Goal: Book appointment/travel/reservation

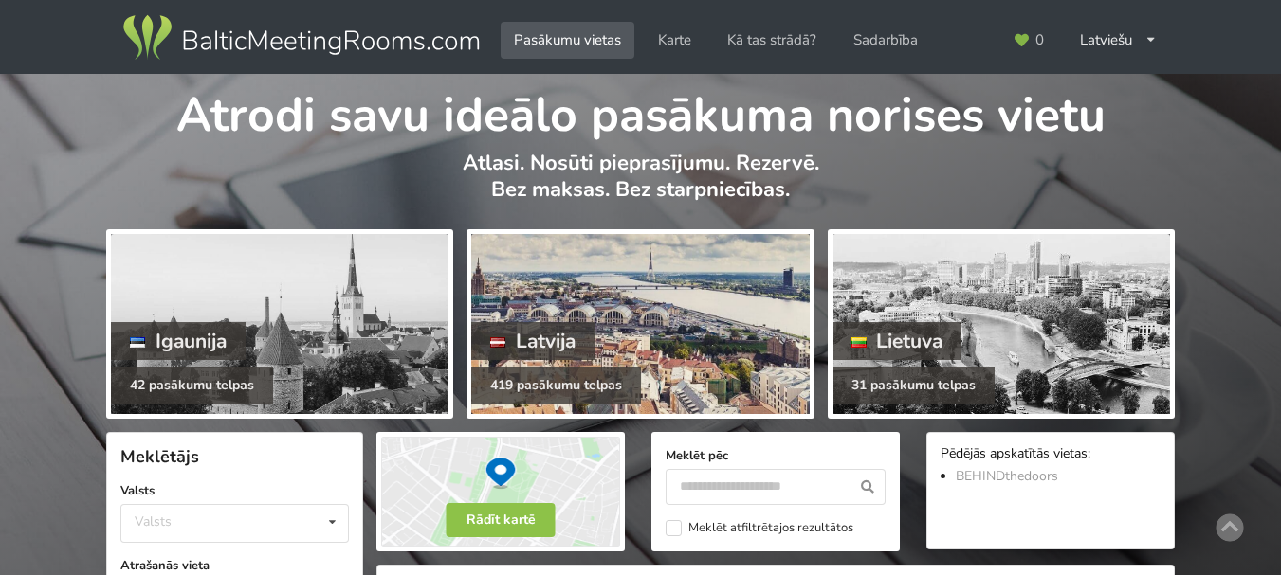
click at [552, 323] on div "Latvija" at bounding box center [532, 341] width 123 height 38
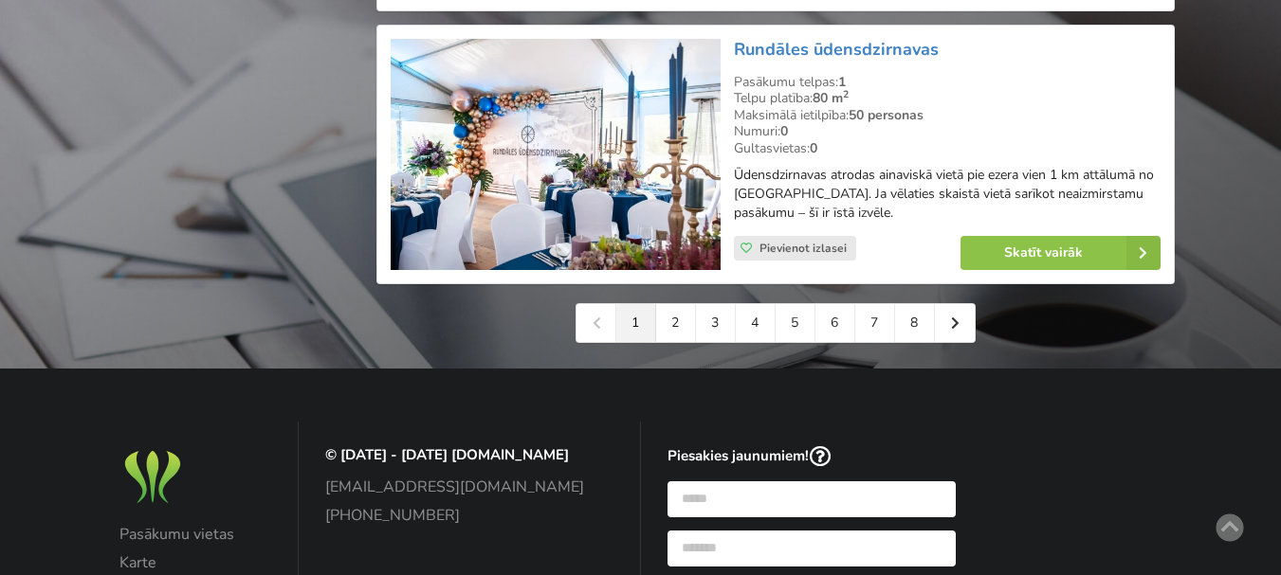
scroll to position [4550, 0]
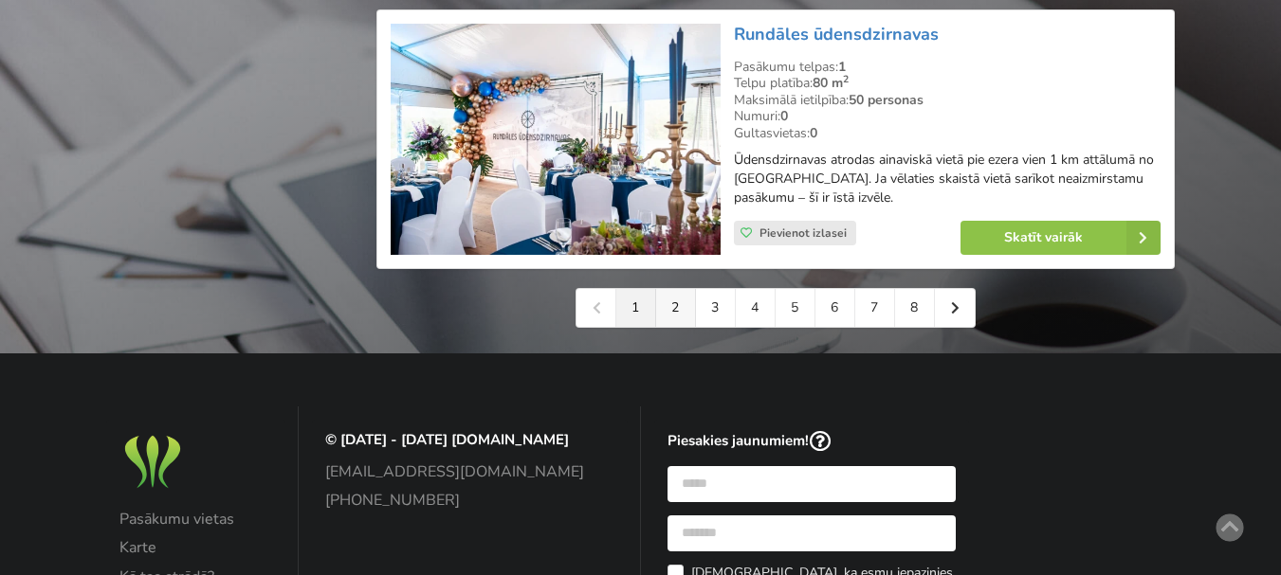
click at [681, 289] on link "2" at bounding box center [676, 308] width 40 height 38
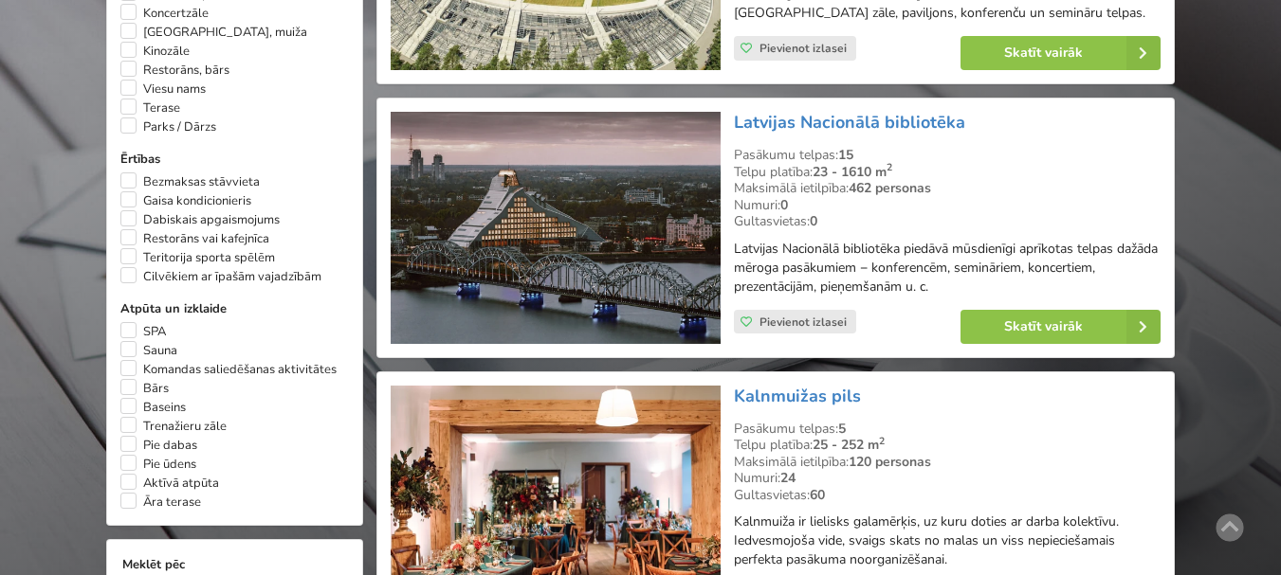
scroll to position [1422, 0]
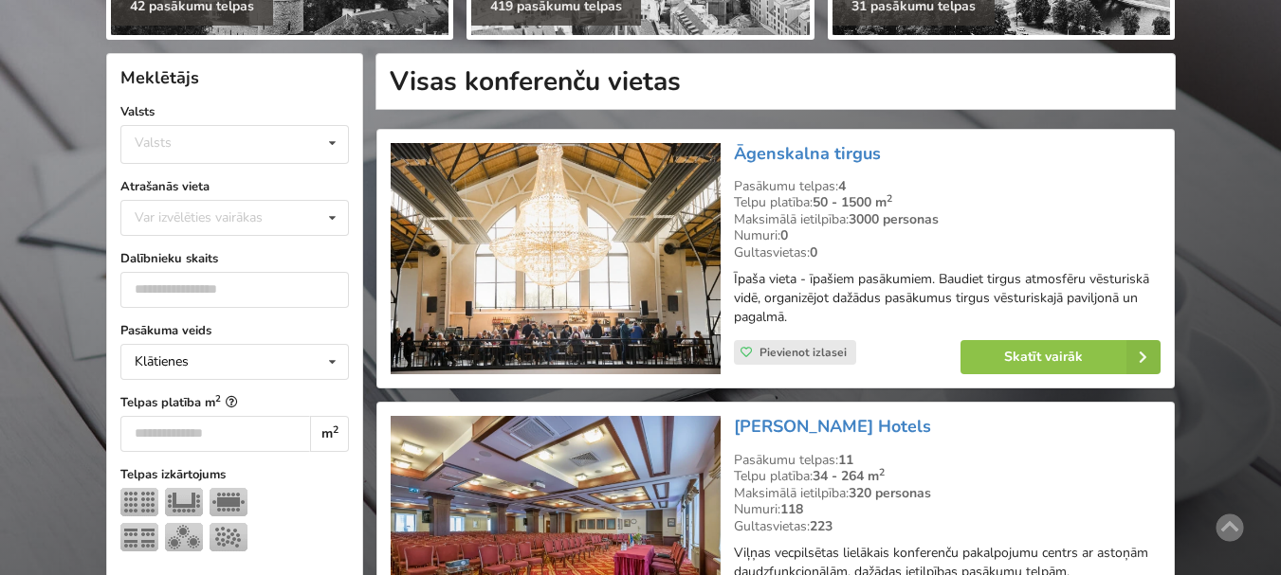
scroll to position [379, 0]
click at [247, 216] on div "Var izvēlēties vairākas" at bounding box center [217, 218] width 175 height 22
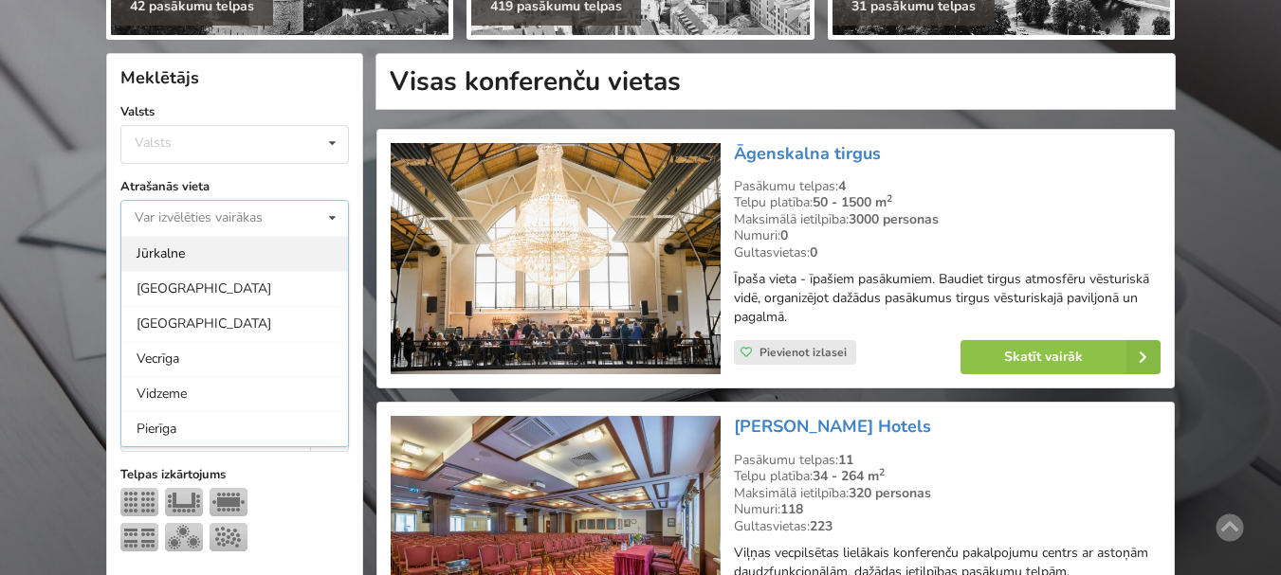
scroll to position [190, 0]
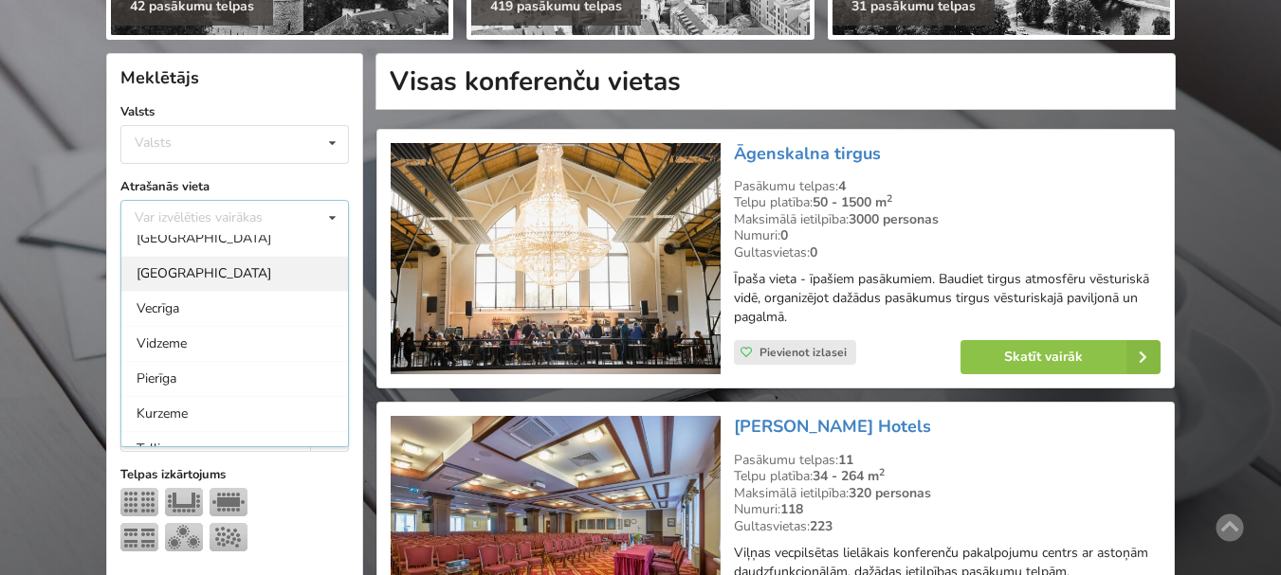
click at [173, 273] on div "[GEOGRAPHIC_DATA]" at bounding box center [234, 273] width 227 height 35
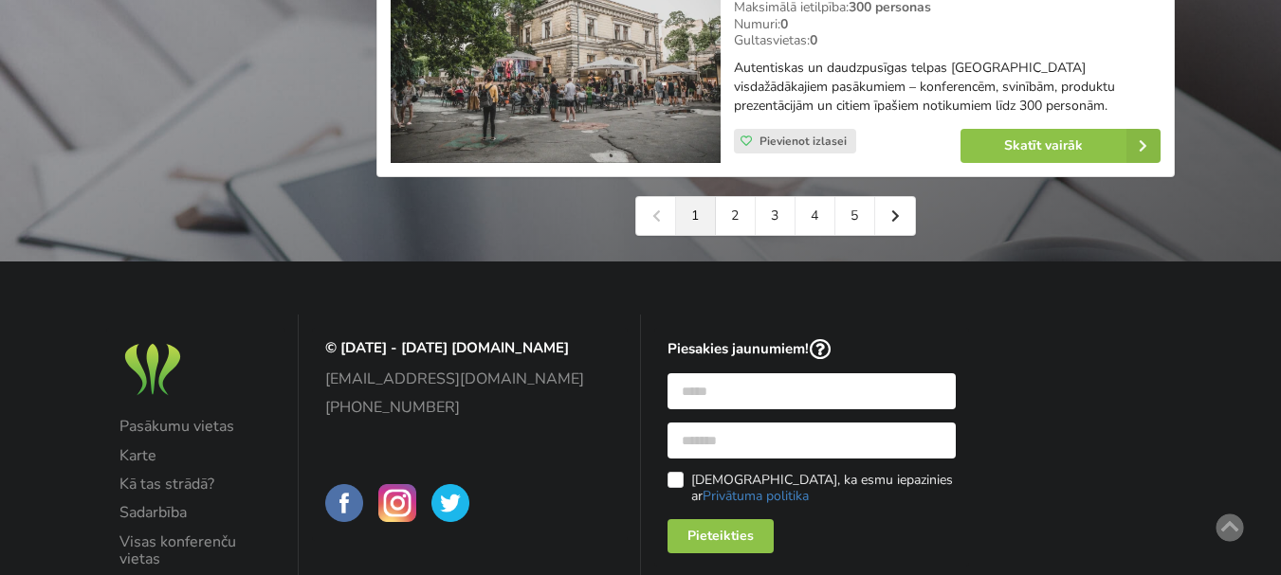
scroll to position [4550, 0]
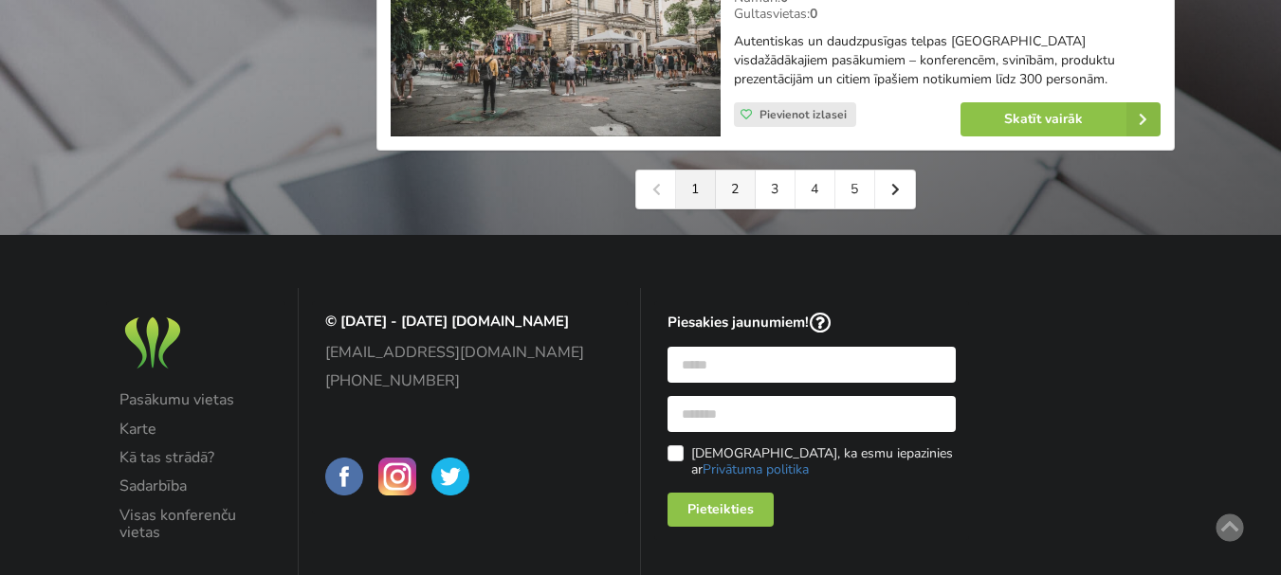
click at [740, 171] on link "2" at bounding box center [736, 190] width 40 height 38
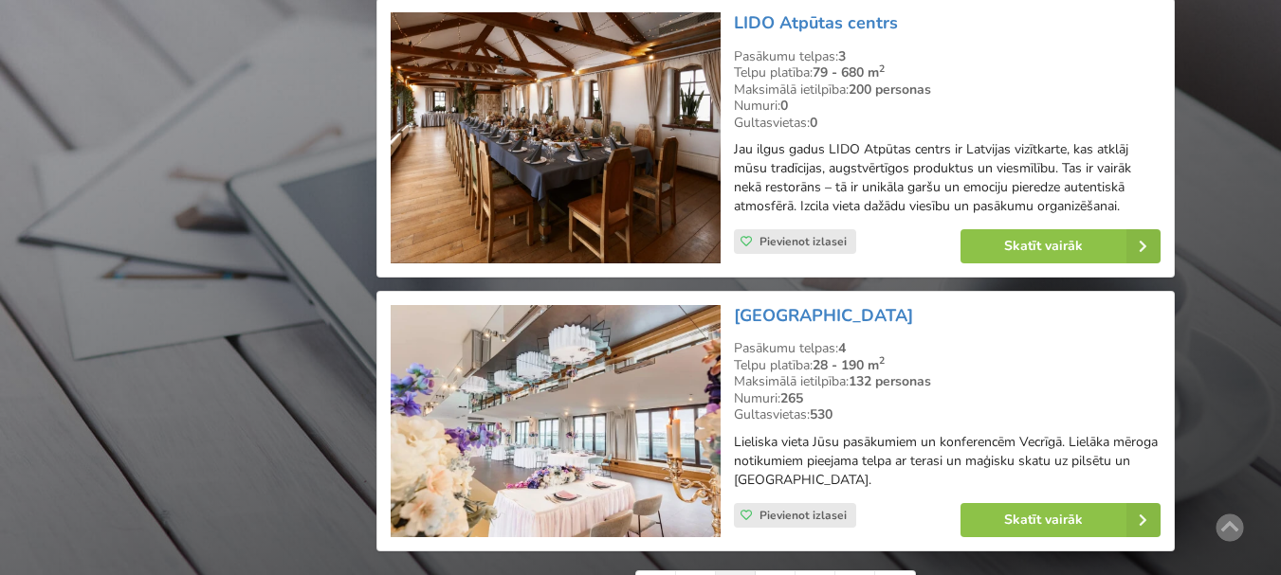
scroll to position [4361, 0]
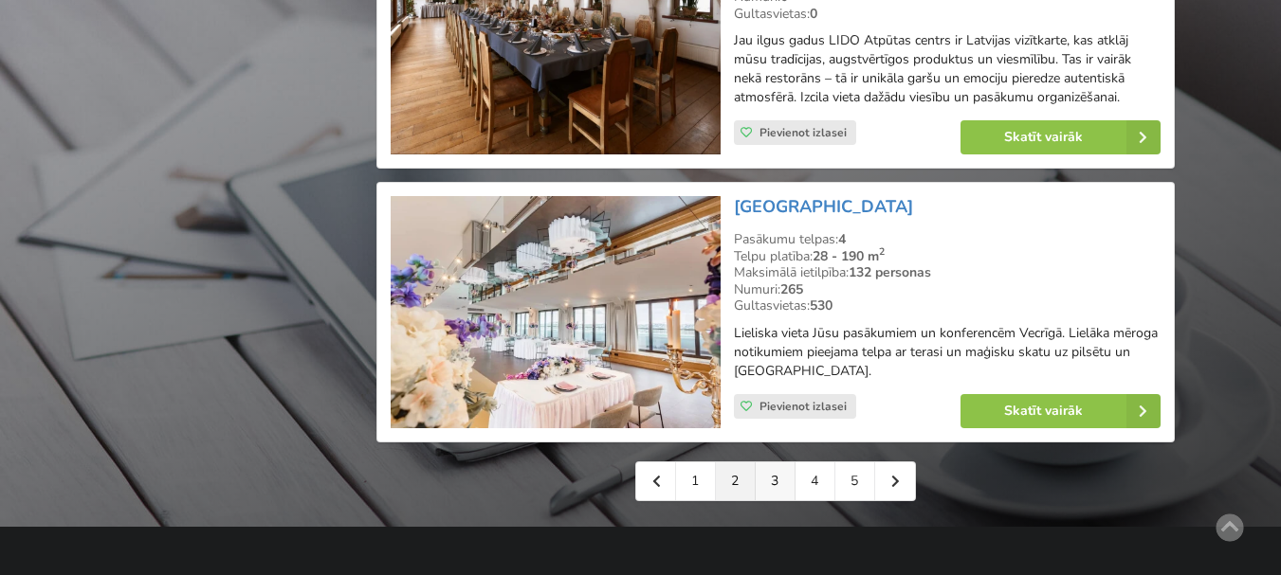
click at [776, 463] on link "3" at bounding box center [776, 482] width 40 height 38
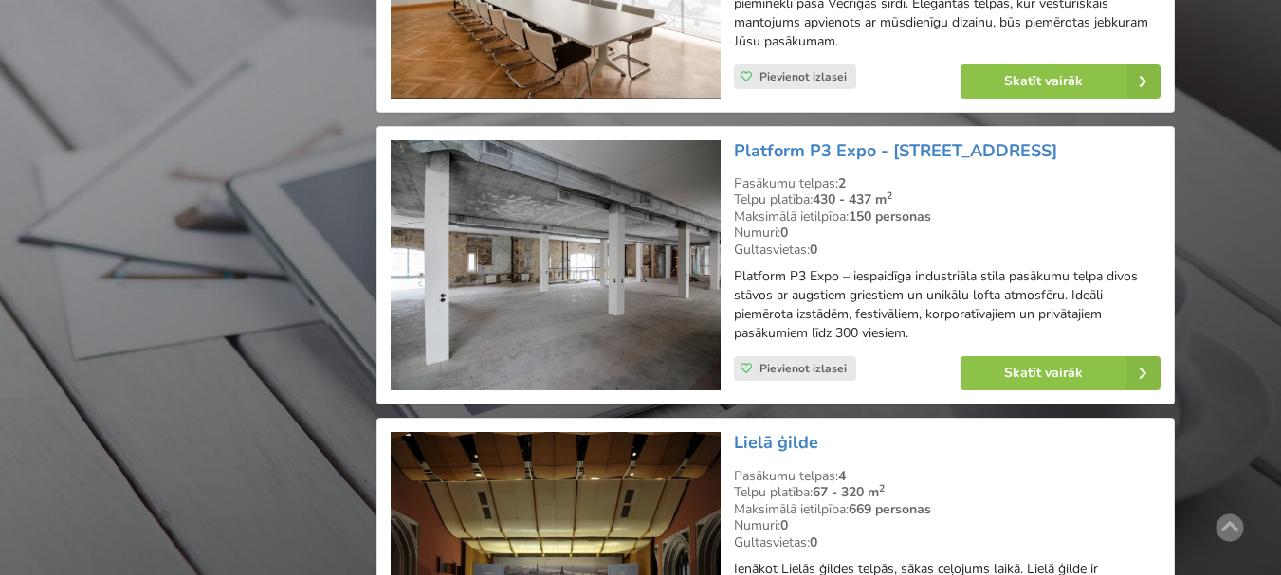
scroll to position [3602, 0]
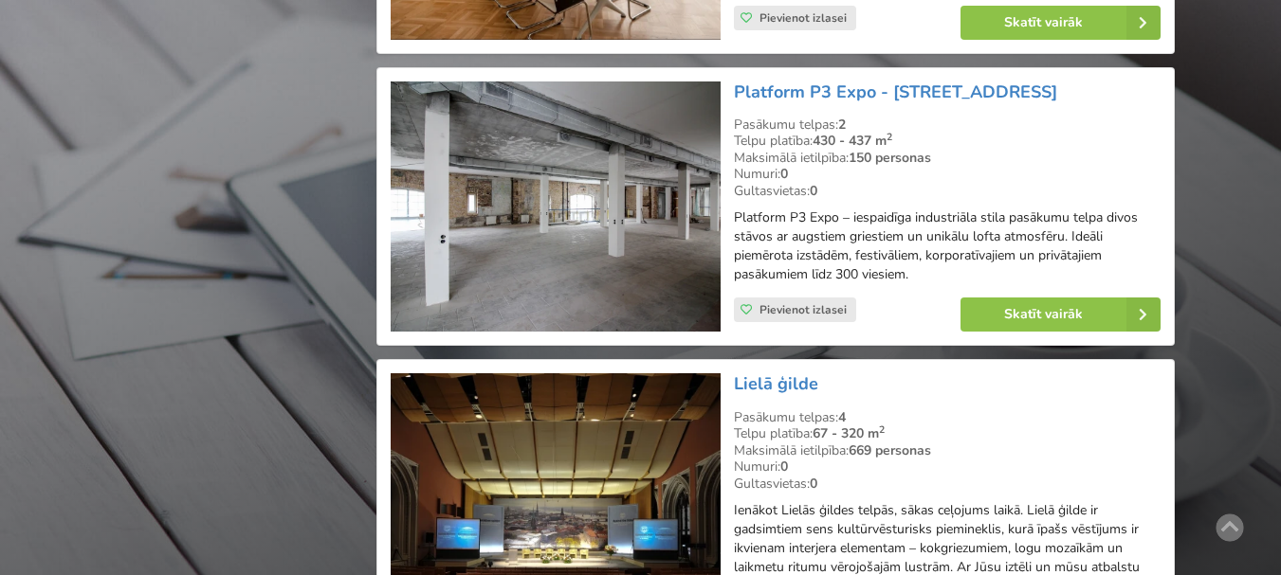
click at [573, 170] on img at bounding box center [555, 207] width 329 height 251
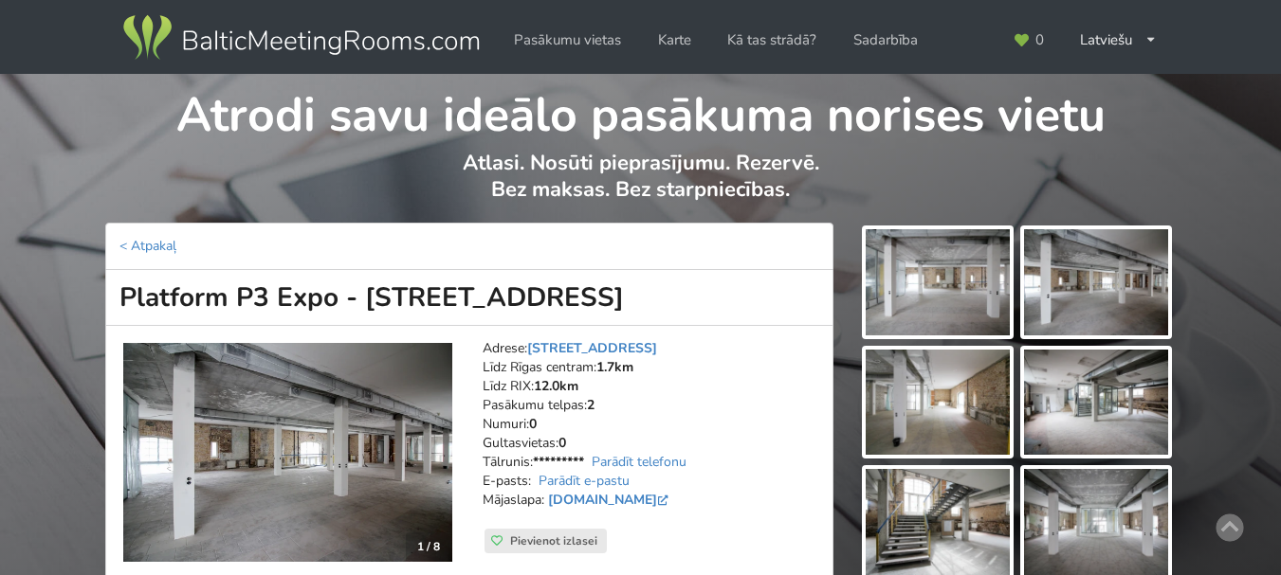
click at [921, 267] on img at bounding box center [937, 282] width 144 height 106
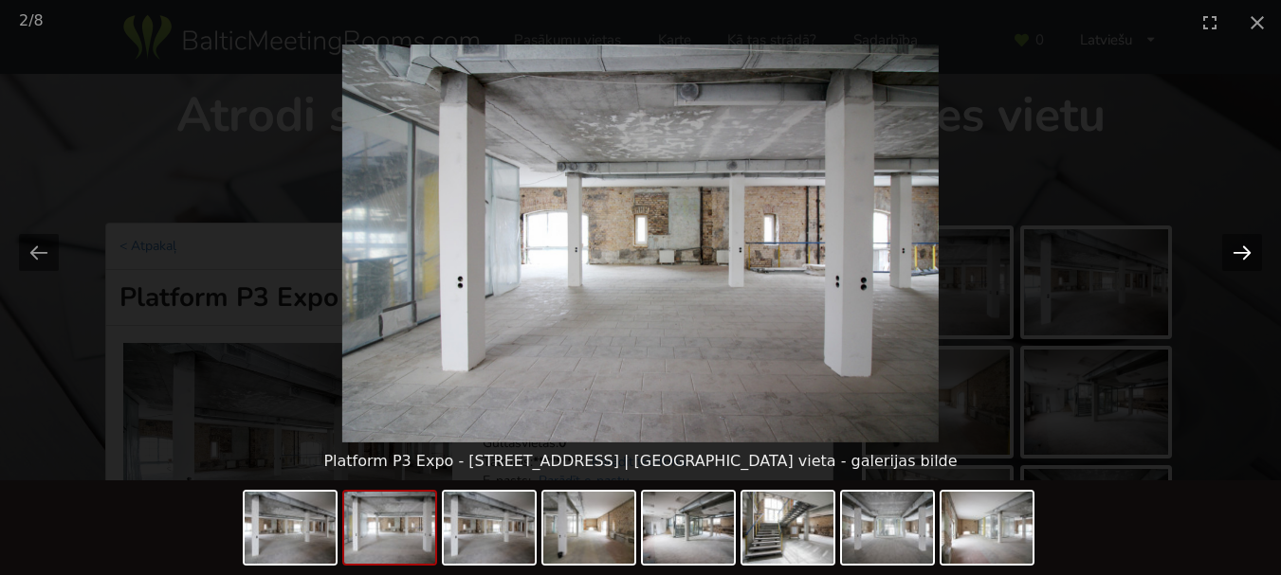
click at [1232, 250] on button "Next slide" at bounding box center [1242, 252] width 40 height 37
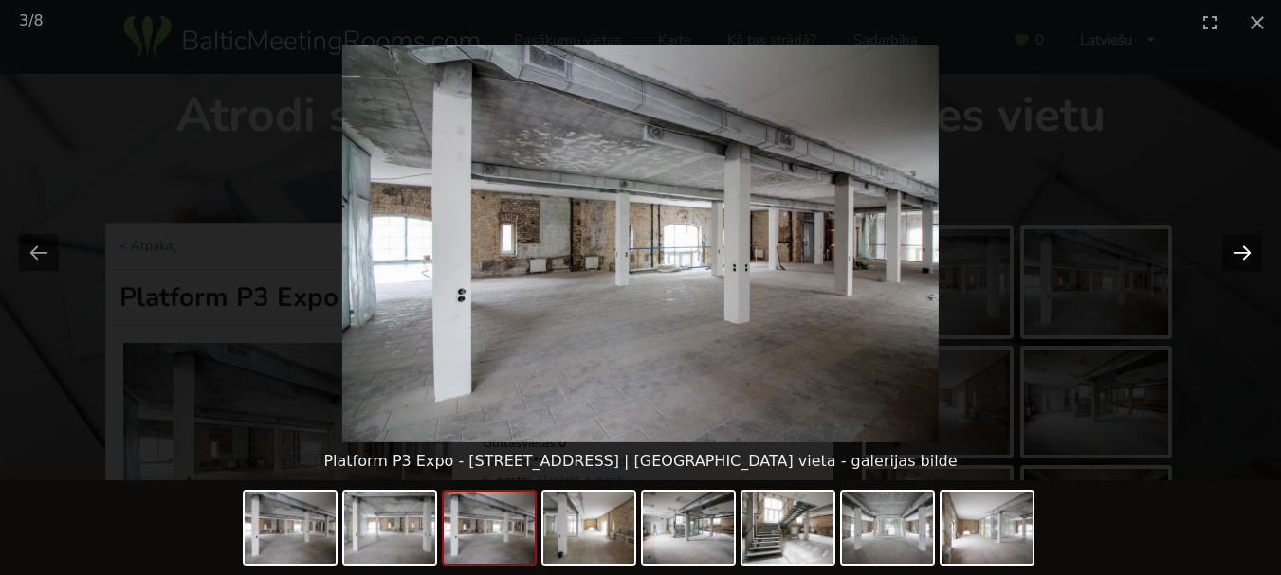
click at [1232, 250] on button "Next slide" at bounding box center [1242, 252] width 40 height 37
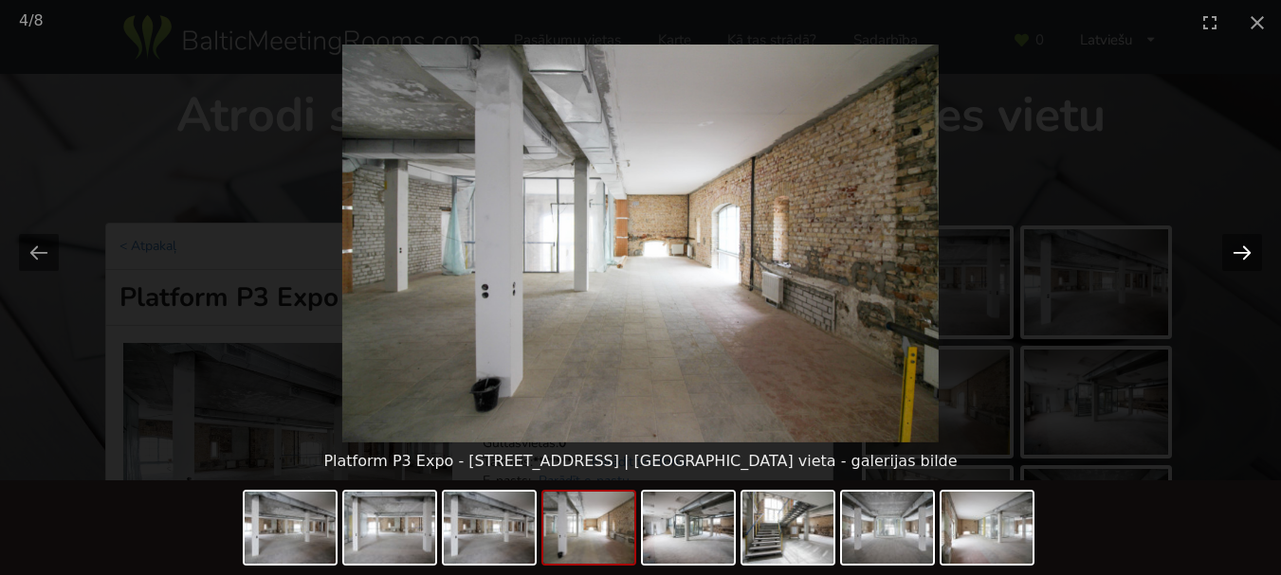
click at [1232, 250] on button "Next slide" at bounding box center [1242, 252] width 40 height 37
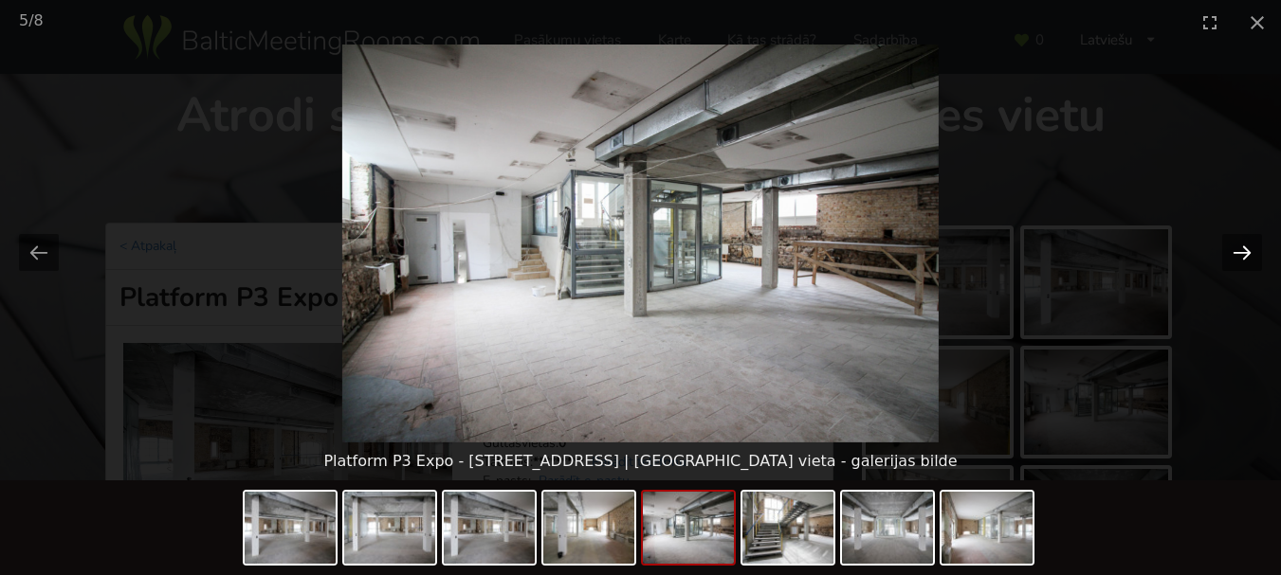
click at [1232, 250] on button "Next slide" at bounding box center [1242, 252] width 40 height 37
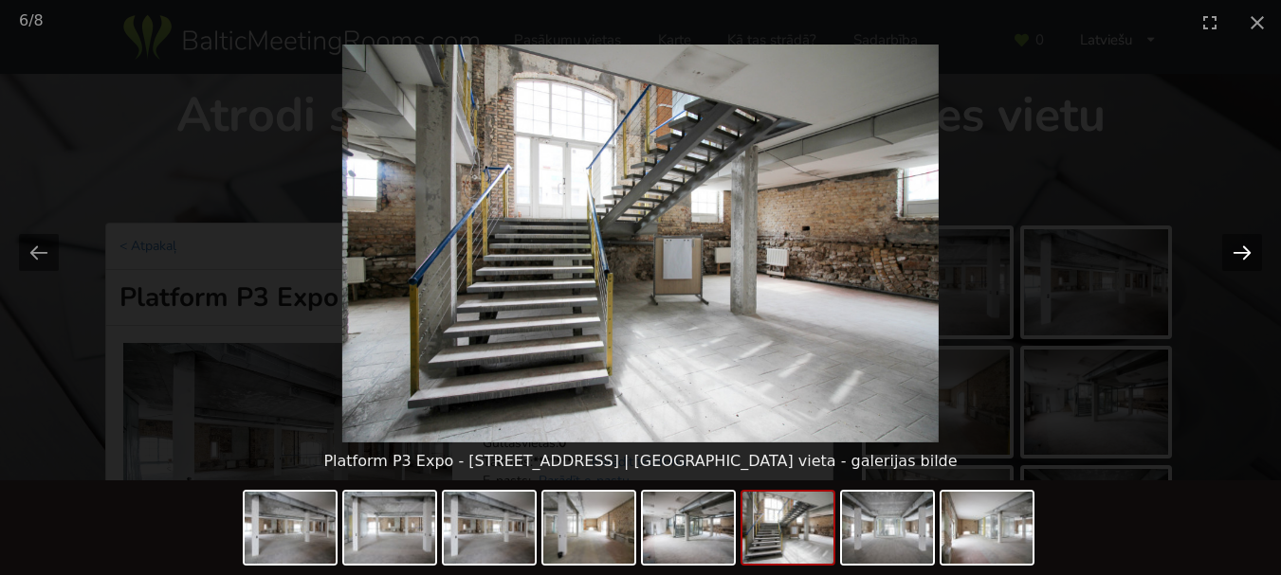
click at [1232, 250] on button "Next slide" at bounding box center [1242, 252] width 40 height 37
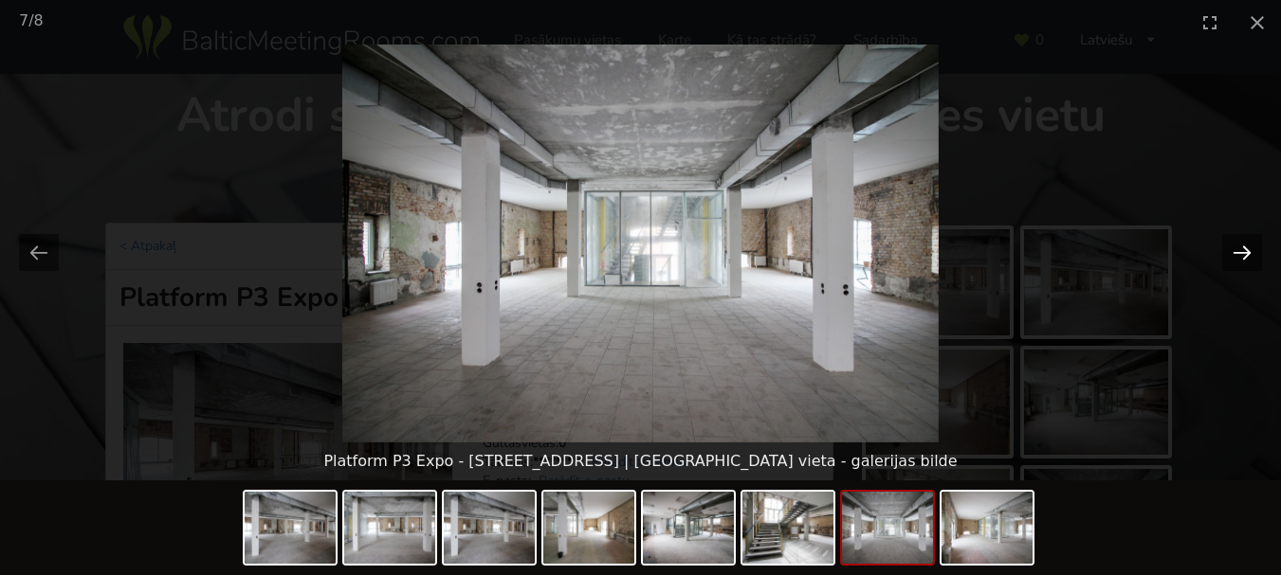
click at [1232, 250] on button "Next slide" at bounding box center [1242, 252] width 40 height 37
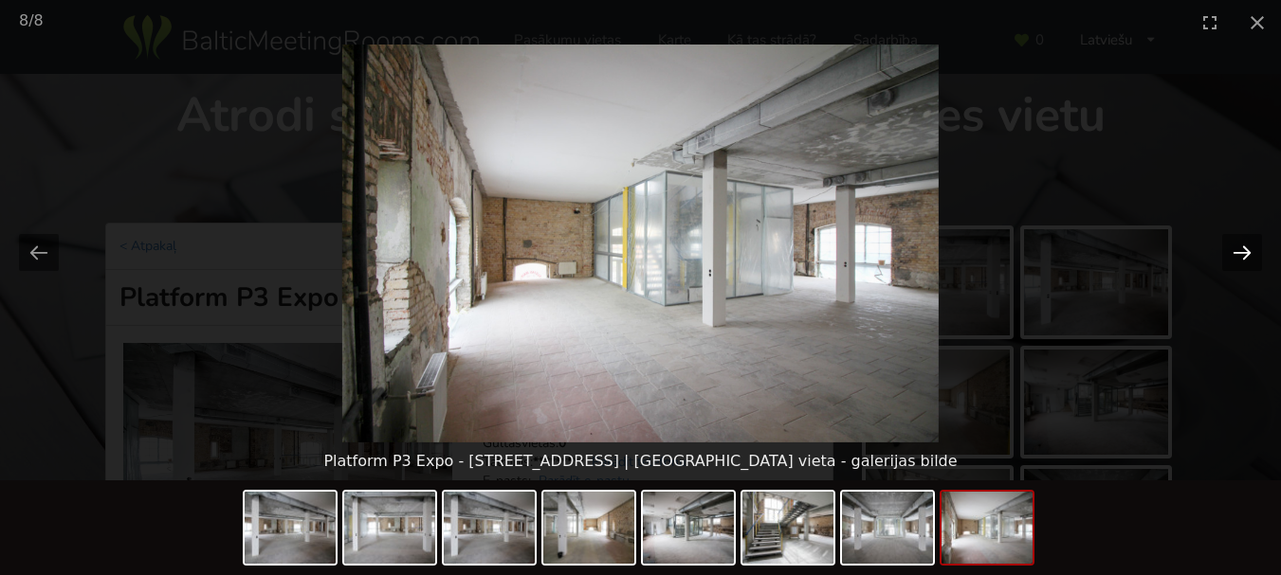
click at [1232, 250] on button "Next slide" at bounding box center [1242, 252] width 40 height 37
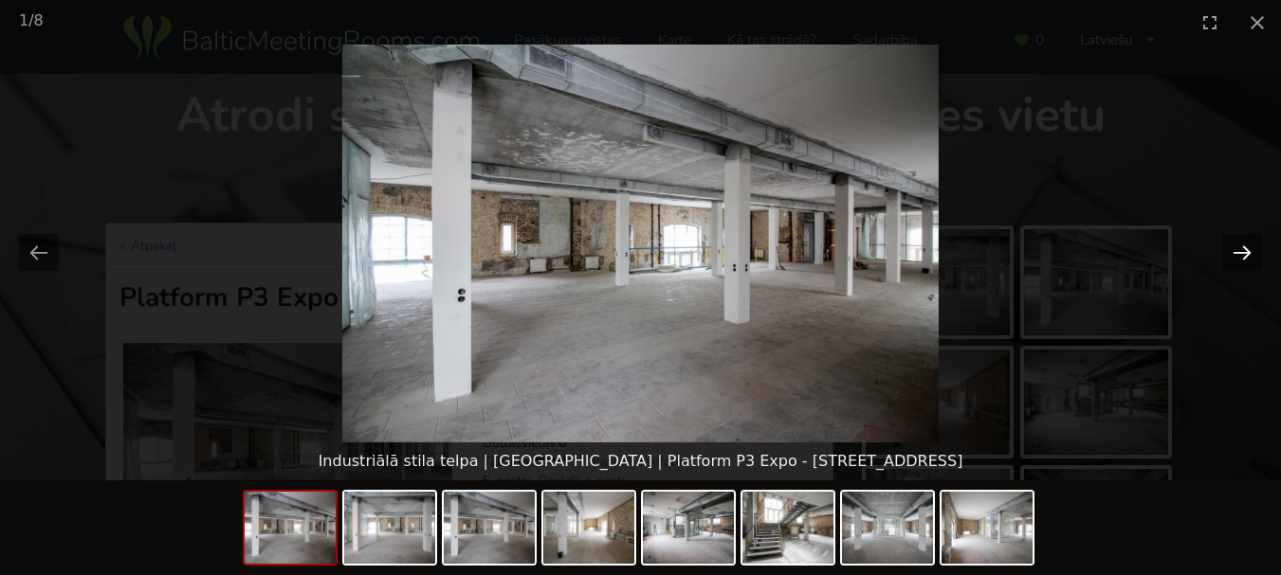
click at [1232, 250] on button "Next slide" at bounding box center [1242, 252] width 40 height 37
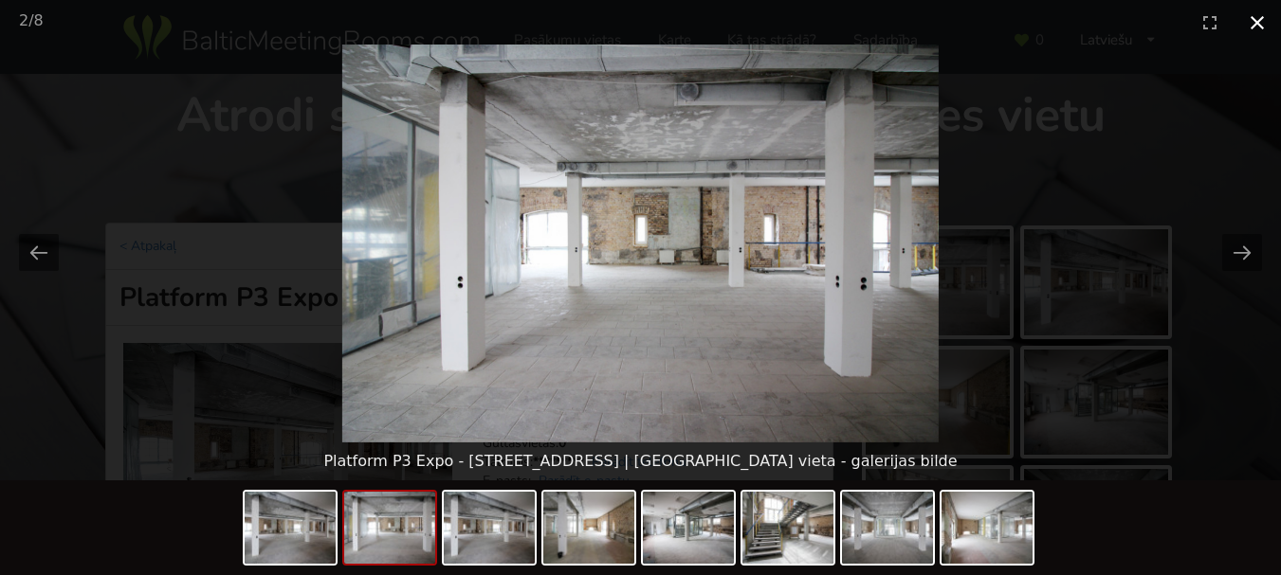
click at [1261, 27] on button "Close gallery" at bounding box center [1256, 22] width 47 height 45
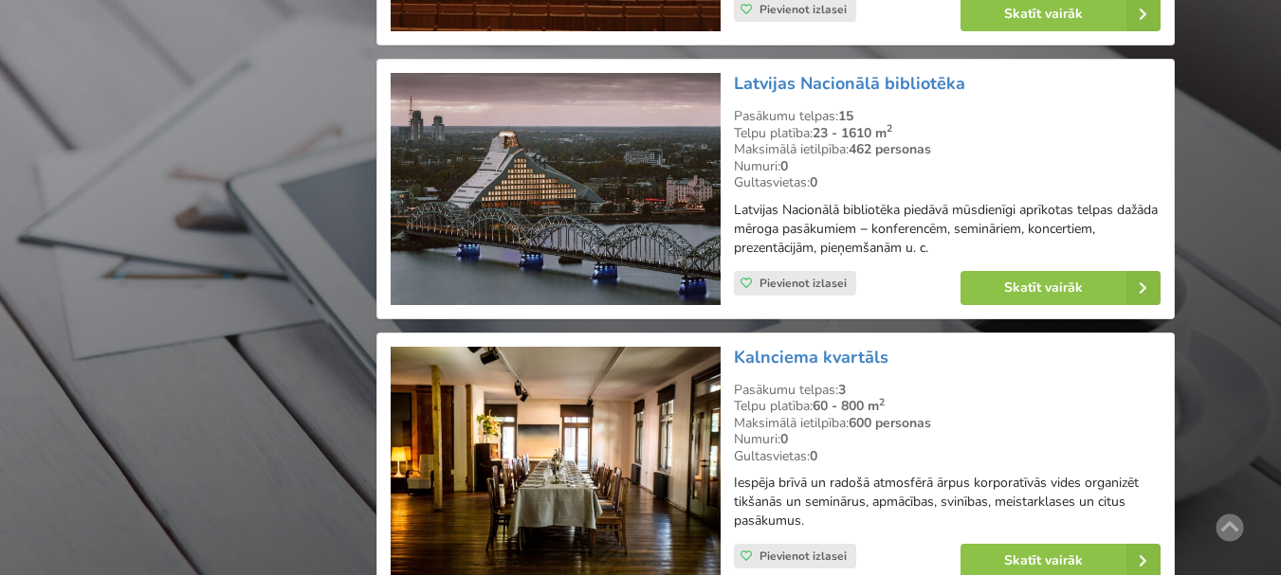
scroll to position [4361, 0]
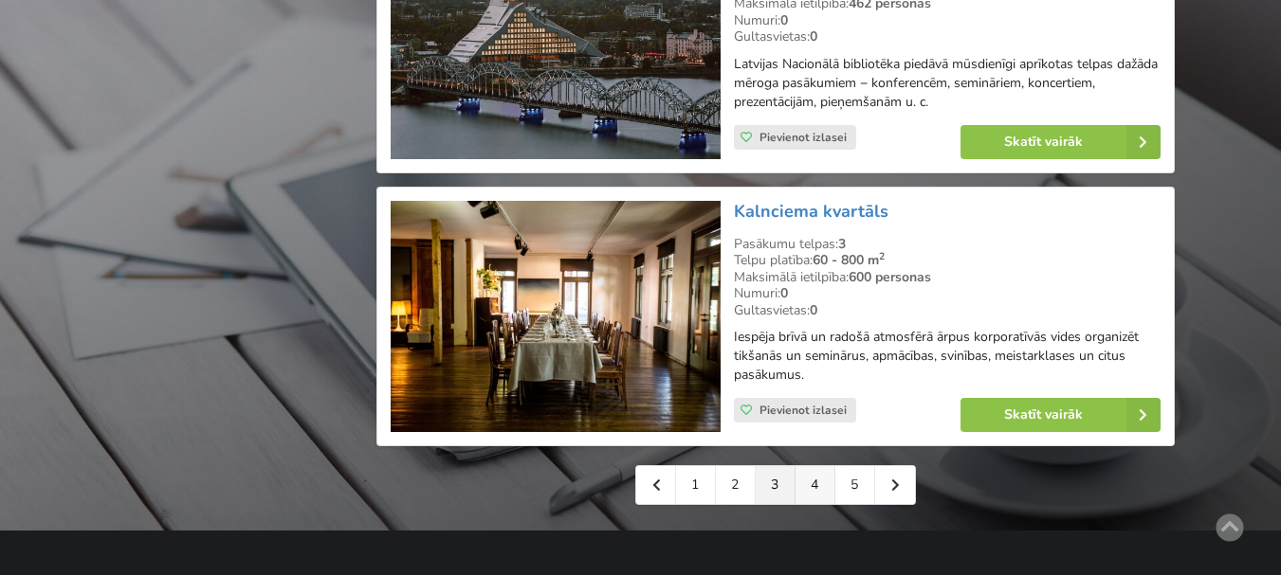
drag, startPoint x: 817, startPoint y: 457, endPoint x: 802, endPoint y: 439, distance: 23.5
click at [814, 466] on link "4" at bounding box center [815, 485] width 40 height 38
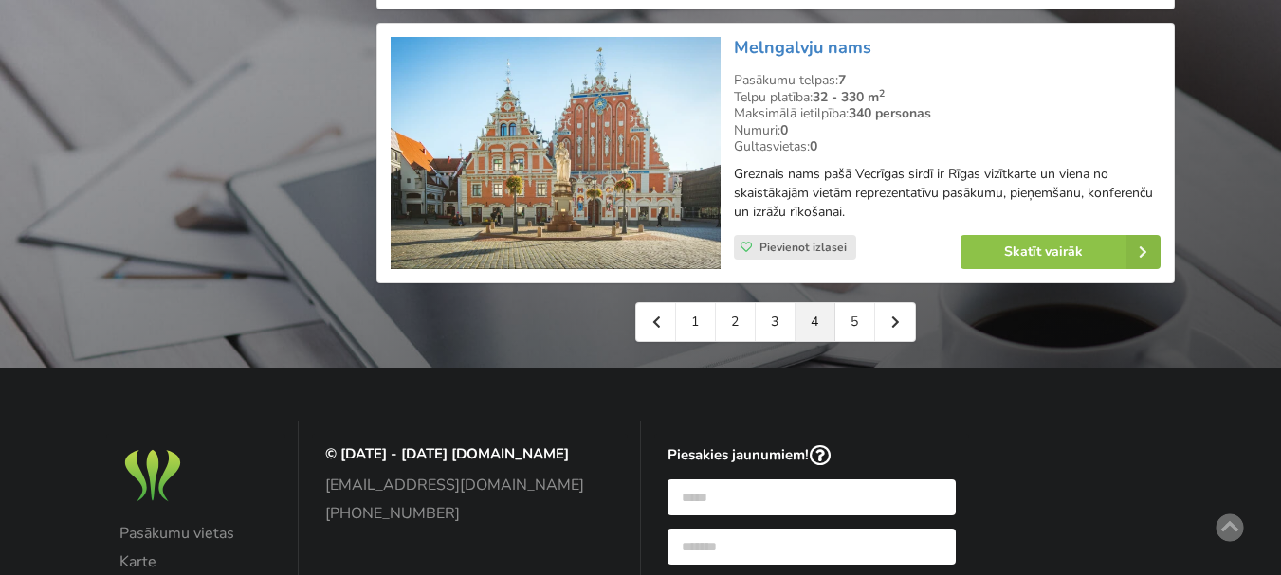
scroll to position [4455, 0]
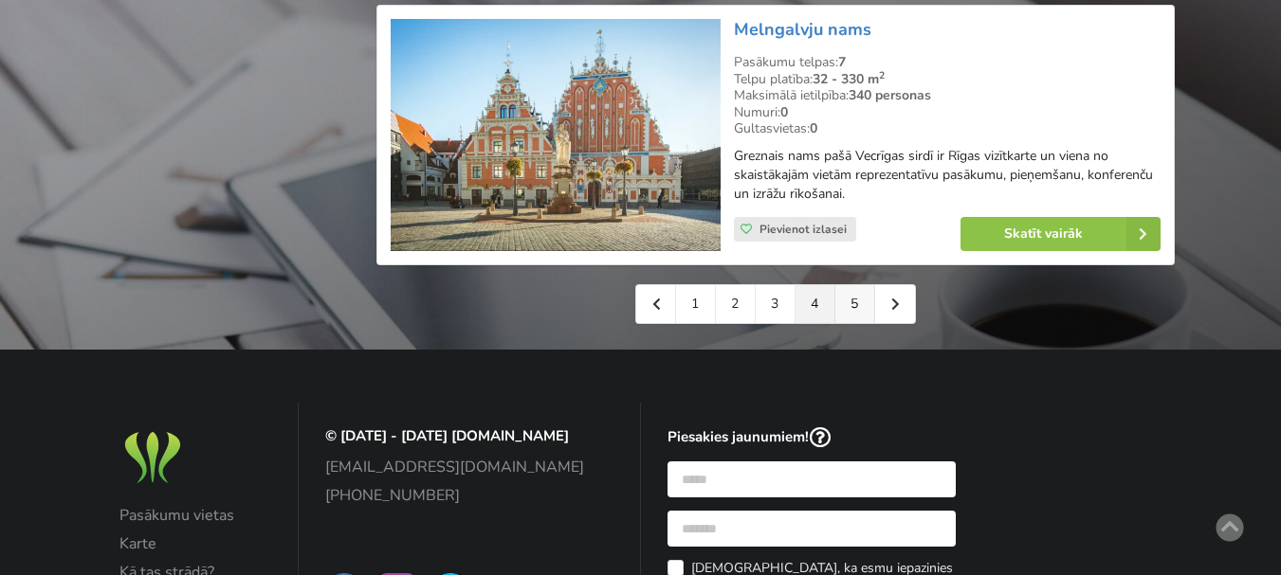
click at [854, 323] on link "5" at bounding box center [855, 304] width 40 height 38
